Goal: Task Accomplishment & Management: Use online tool/utility

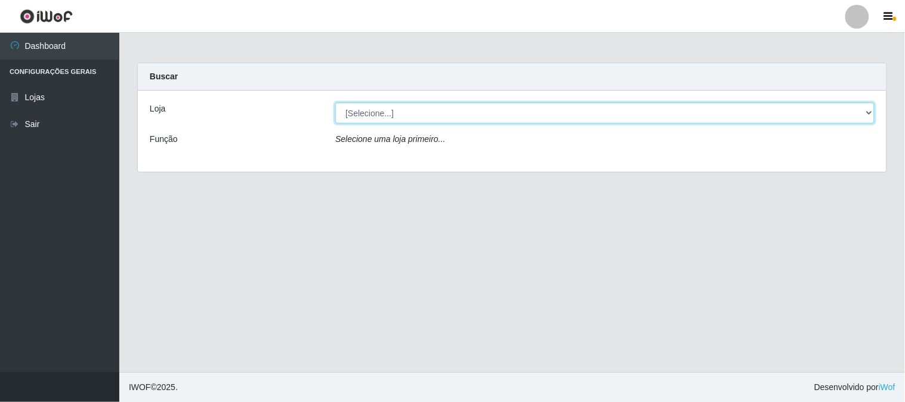
click at [870, 111] on select "[Selecione...] Super Vilton" at bounding box center [604, 113] width 539 height 21
select select "379"
click at [335, 103] on select "[Selecione...] Super Vilton" at bounding box center [604, 113] width 539 height 21
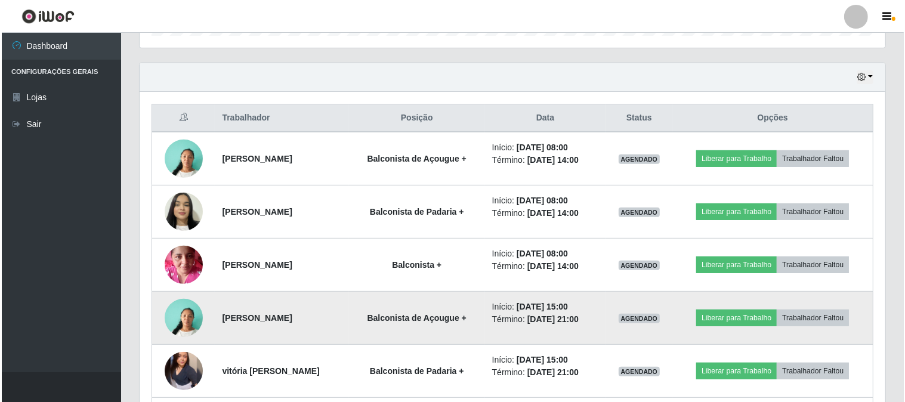
scroll to position [464, 0]
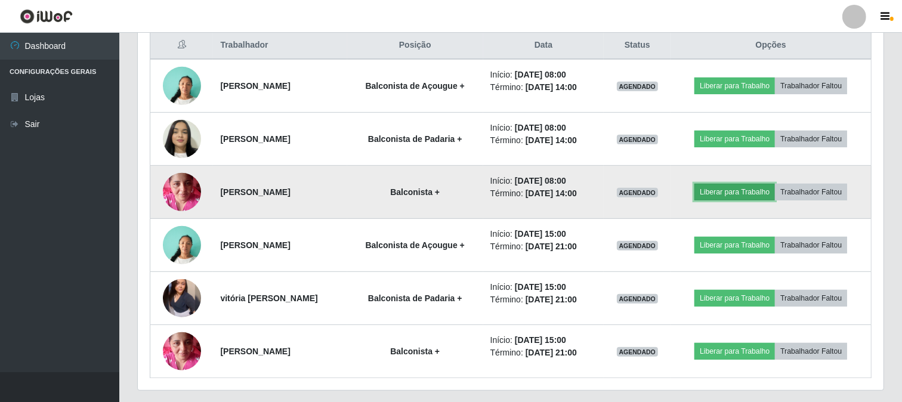
click at [730, 193] on button "Liberar para Trabalho" at bounding box center [734, 192] width 81 height 17
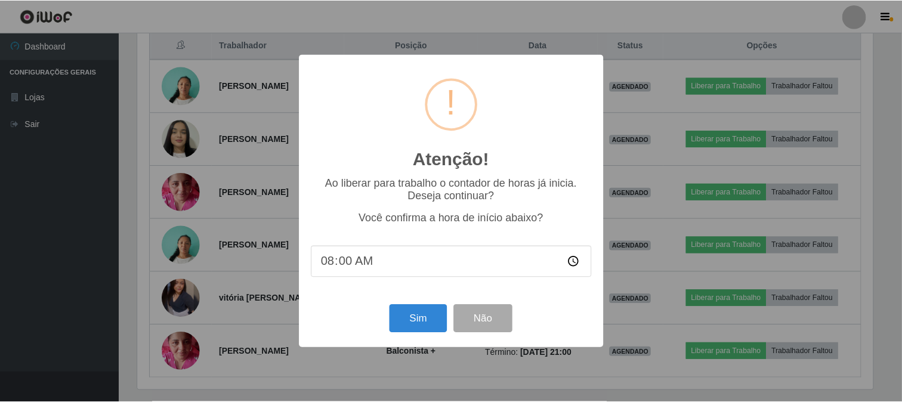
scroll to position [247, 738]
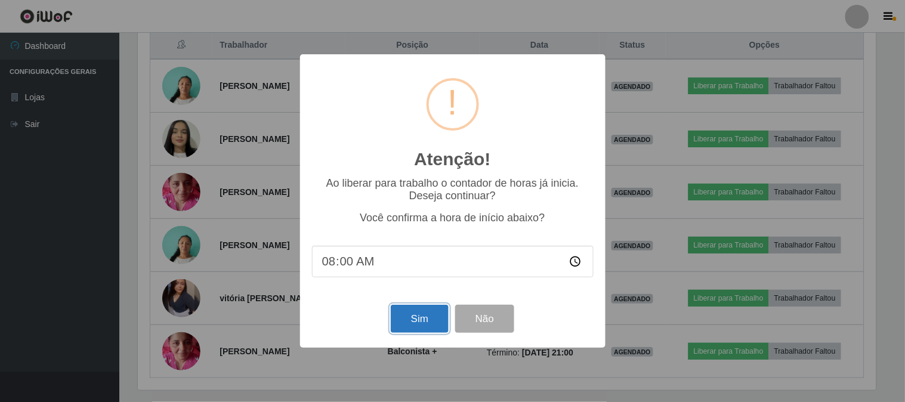
click at [436, 323] on button "Sim" at bounding box center [420, 319] width 58 height 28
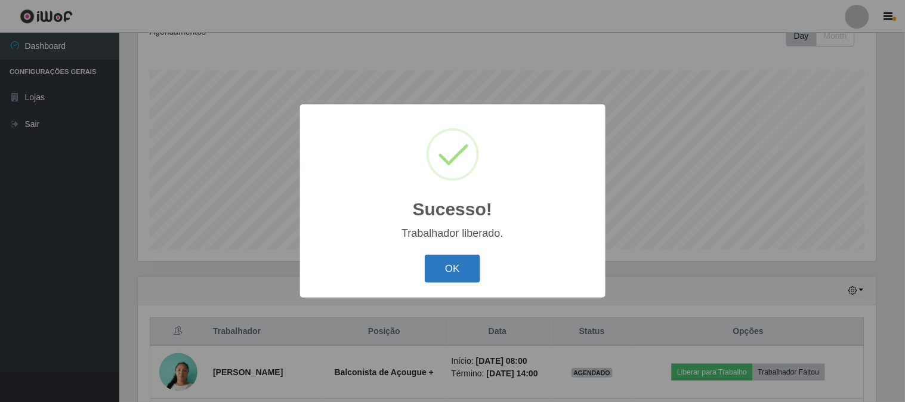
click at [476, 269] on button "OK" at bounding box center [452, 269] width 55 height 28
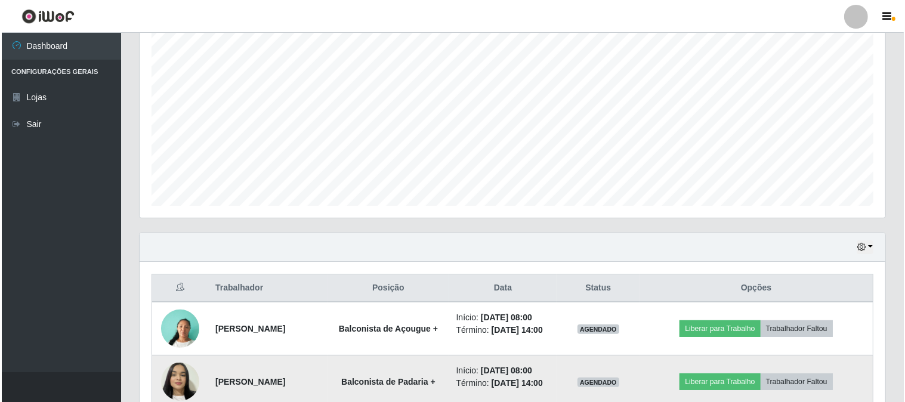
scroll to position [243, 0]
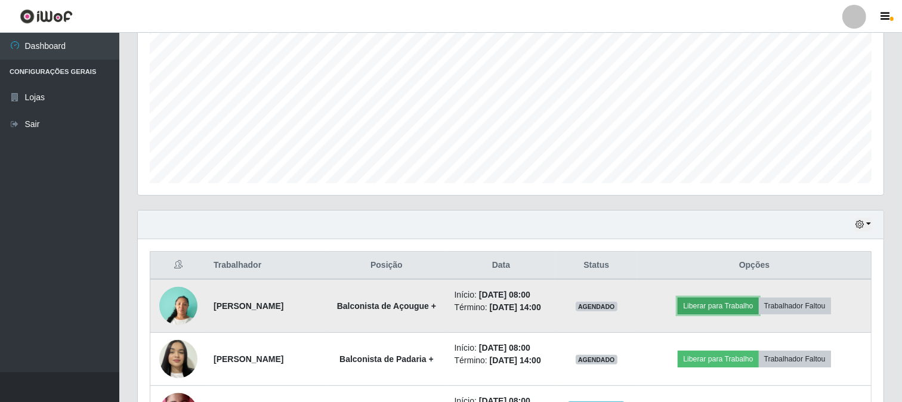
click at [703, 304] on button "Liberar para Trabalho" at bounding box center [718, 306] width 81 height 17
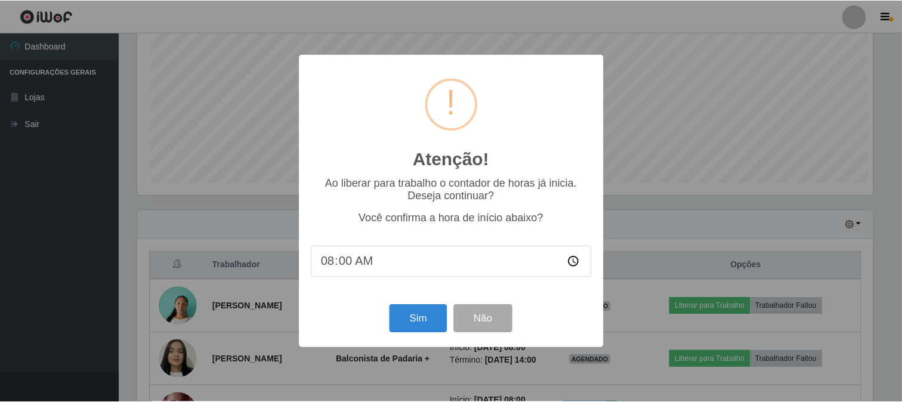
scroll to position [247, 738]
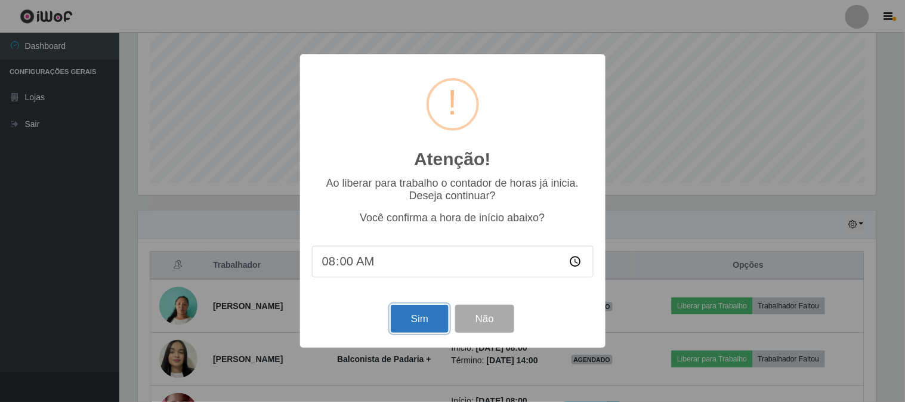
click at [404, 319] on button "Sim" at bounding box center [420, 319] width 58 height 28
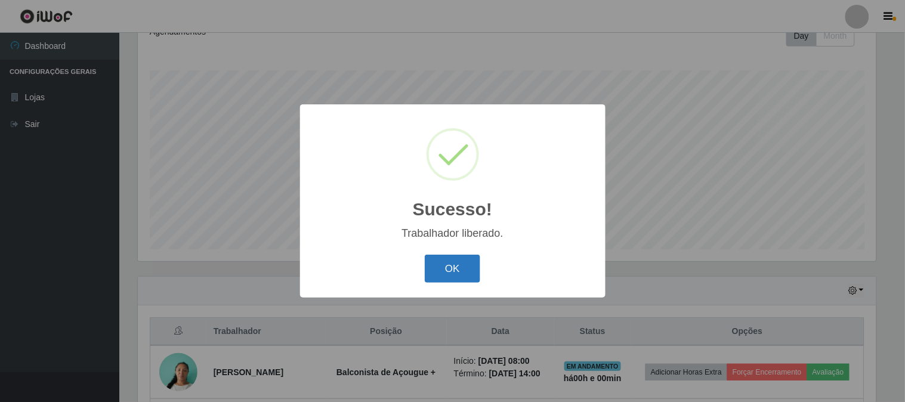
click at [470, 278] on button "OK" at bounding box center [452, 269] width 55 height 28
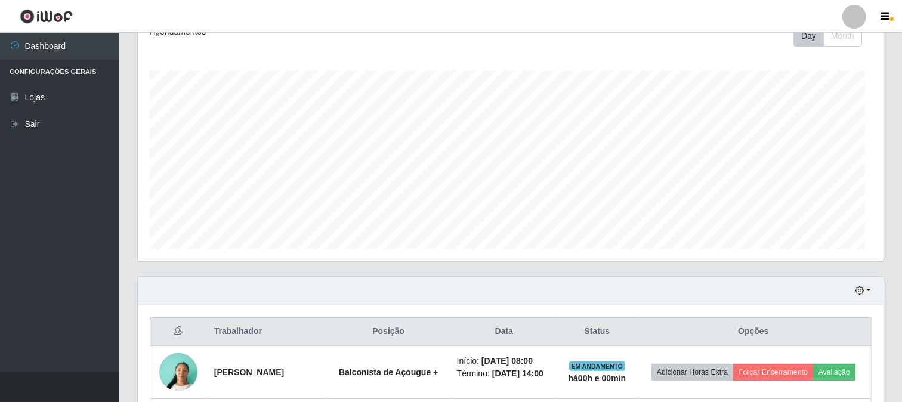
scroll to position [247, 746]
